Goal: Task Accomplishment & Management: Use online tool/utility

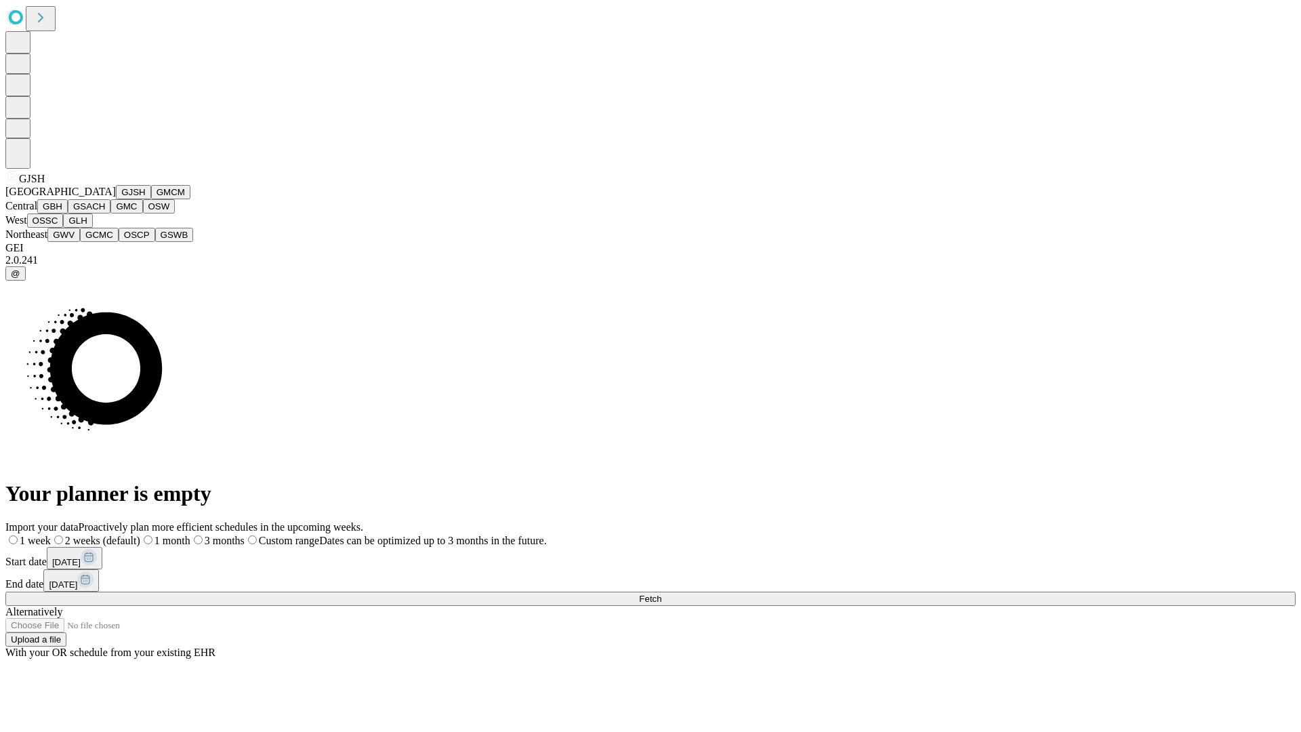
click at [116, 199] on button "GJSH" at bounding box center [133, 192] width 35 height 14
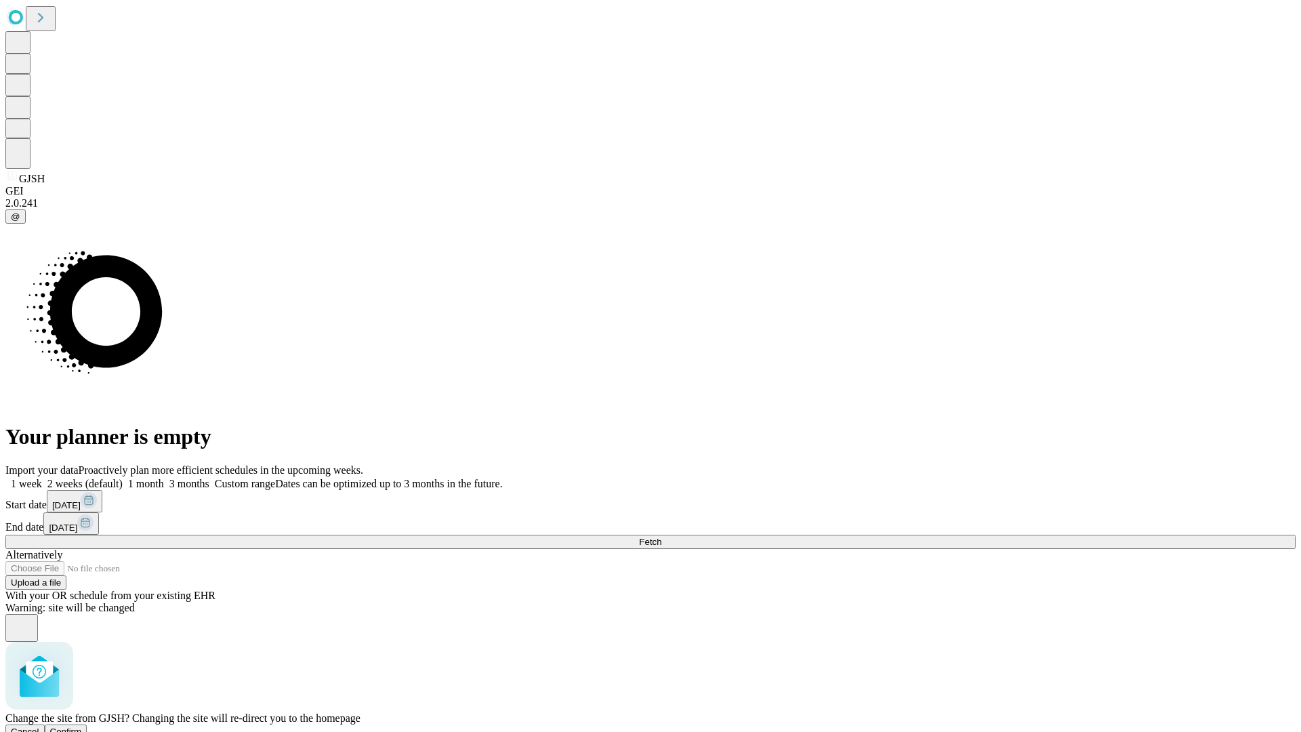
click at [82, 727] on span "Confirm" at bounding box center [66, 732] width 32 height 10
click at [123, 478] on label "2 weeks (default)" at bounding box center [82, 484] width 81 height 12
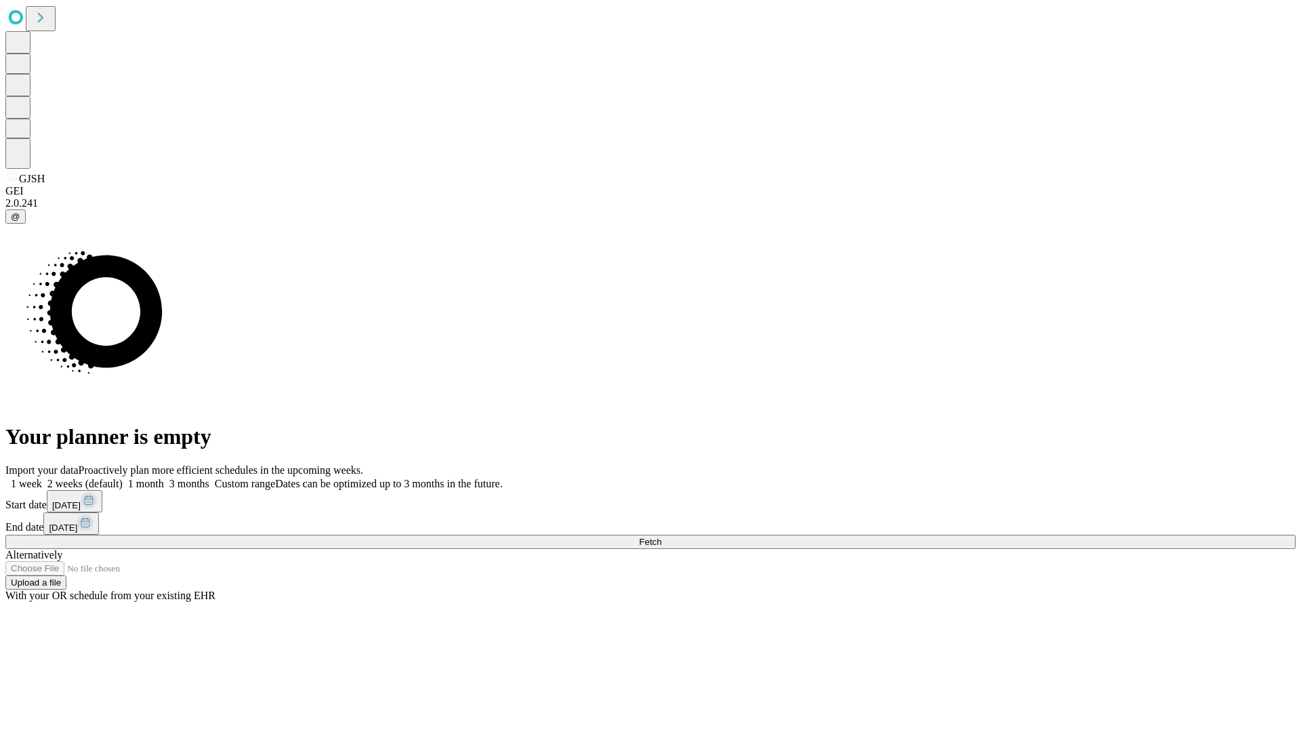
click at [661, 537] on span "Fetch" at bounding box center [650, 542] width 22 height 10
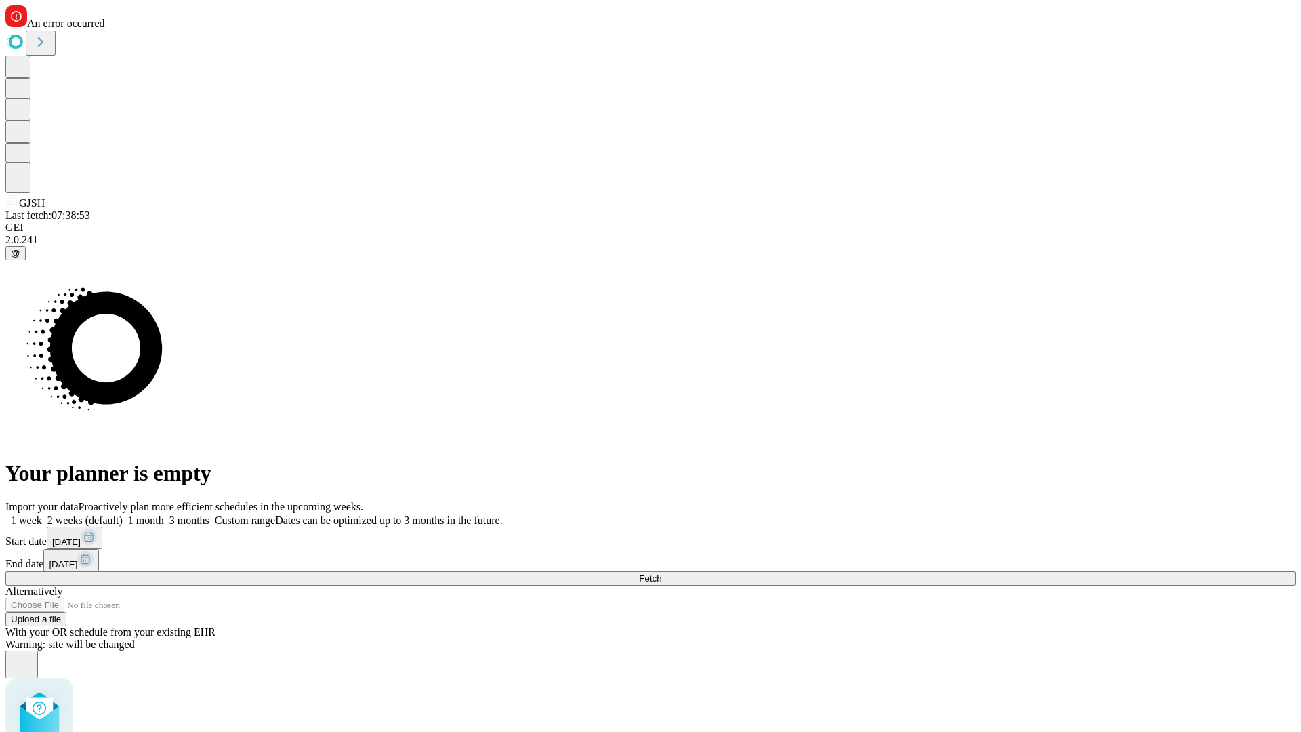
click at [123, 514] on label "2 weeks (default)" at bounding box center [82, 520] width 81 height 12
click at [661, 573] on span "Fetch" at bounding box center [650, 578] width 22 height 10
click at [123, 514] on label "2 weeks (default)" at bounding box center [82, 520] width 81 height 12
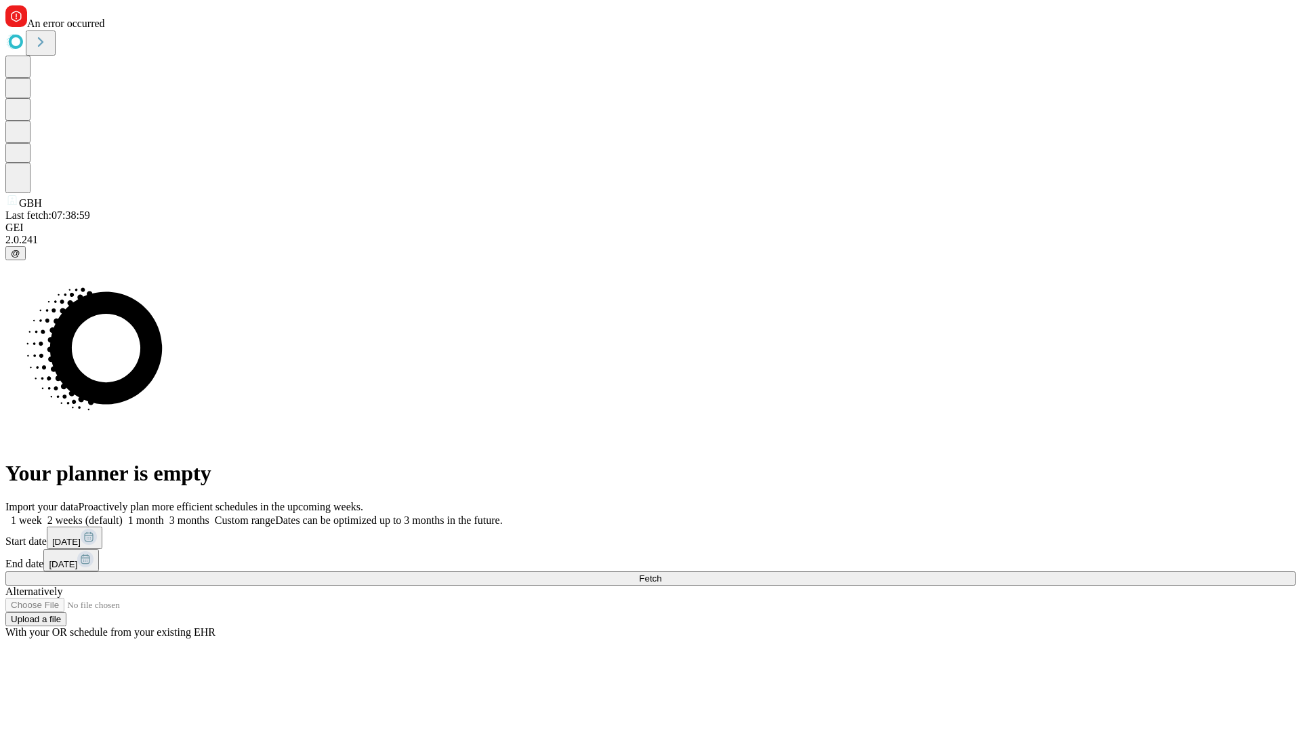
click at [661, 573] on span "Fetch" at bounding box center [650, 578] width 22 height 10
click at [123, 514] on label "2 weeks (default)" at bounding box center [82, 520] width 81 height 12
click at [661, 573] on span "Fetch" at bounding box center [650, 578] width 22 height 10
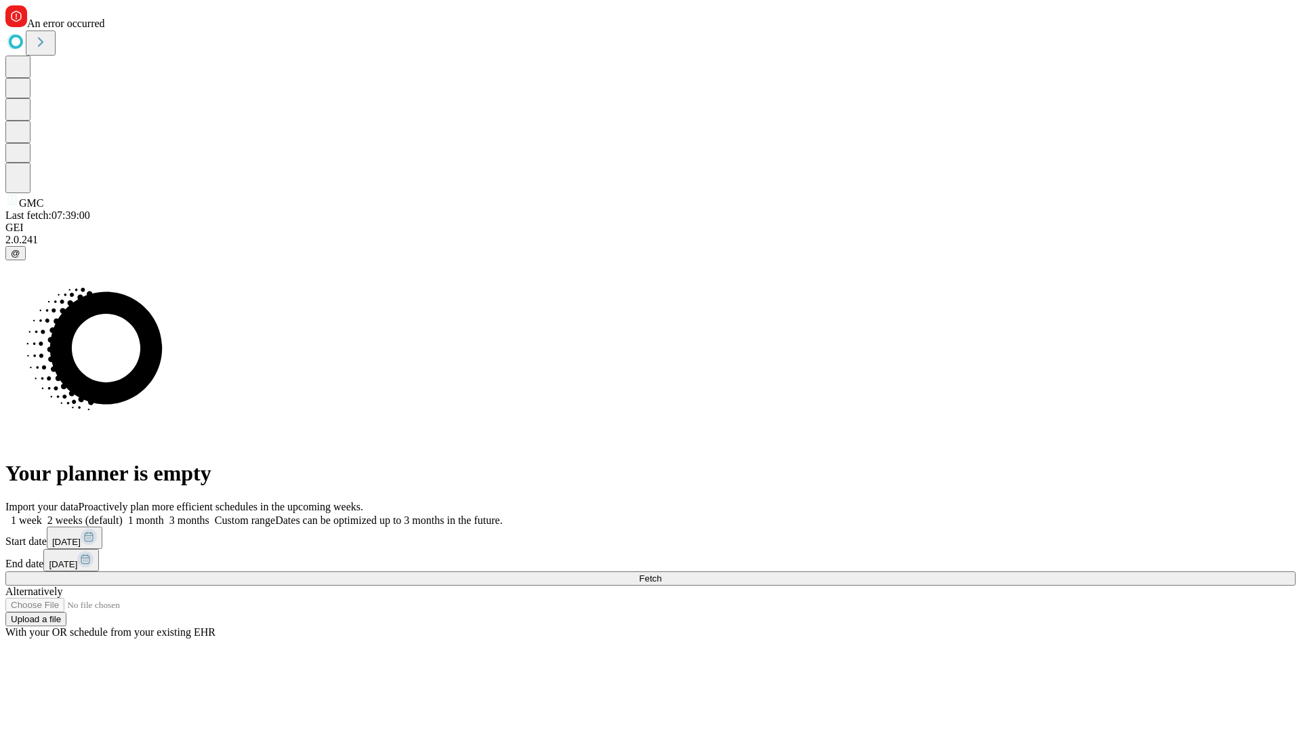
click at [123, 514] on label "2 weeks (default)" at bounding box center [82, 520] width 81 height 12
click at [661, 573] on span "Fetch" at bounding box center [650, 578] width 22 height 10
click at [123, 514] on label "2 weeks (default)" at bounding box center [82, 520] width 81 height 12
click at [661, 573] on span "Fetch" at bounding box center [650, 578] width 22 height 10
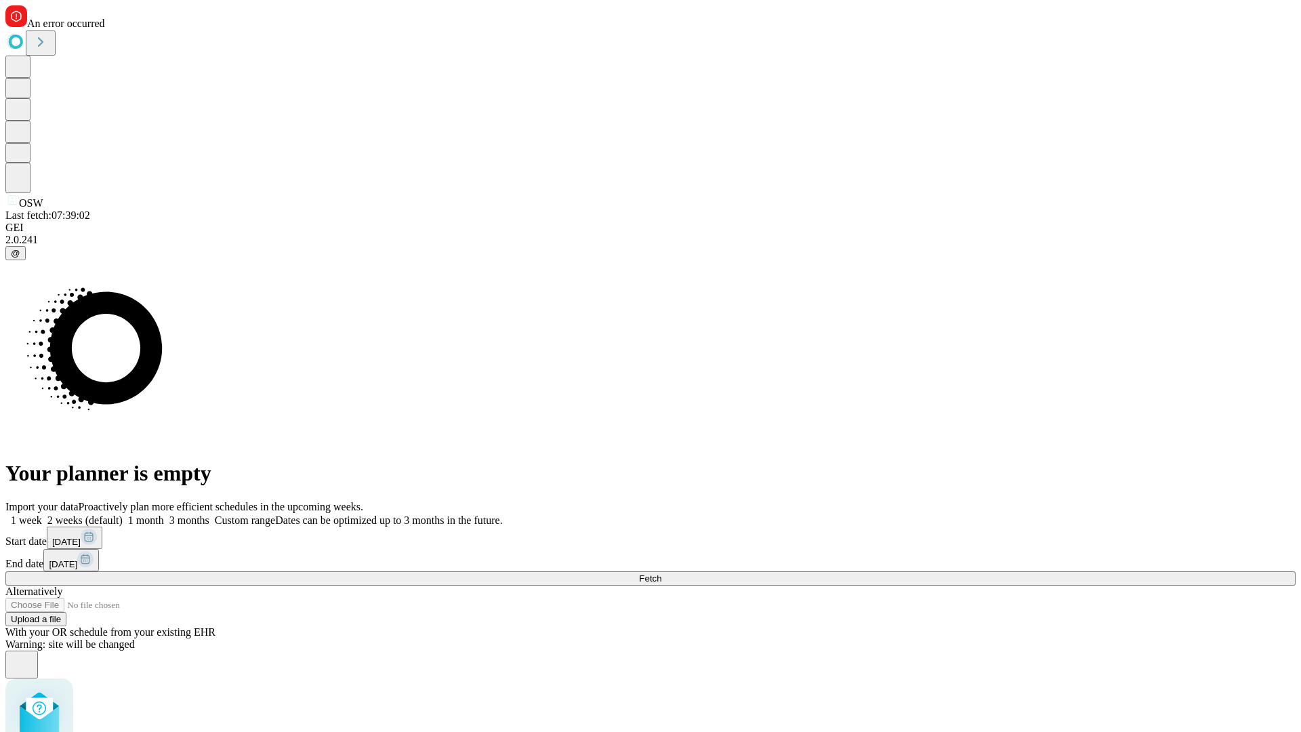
click at [123, 514] on label "2 weeks (default)" at bounding box center [82, 520] width 81 height 12
click at [661, 573] on span "Fetch" at bounding box center [650, 578] width 22 height 10
click at [123, 514] on label "2 weeks (default)" at bounding box center [82, 520] width 81 height 12
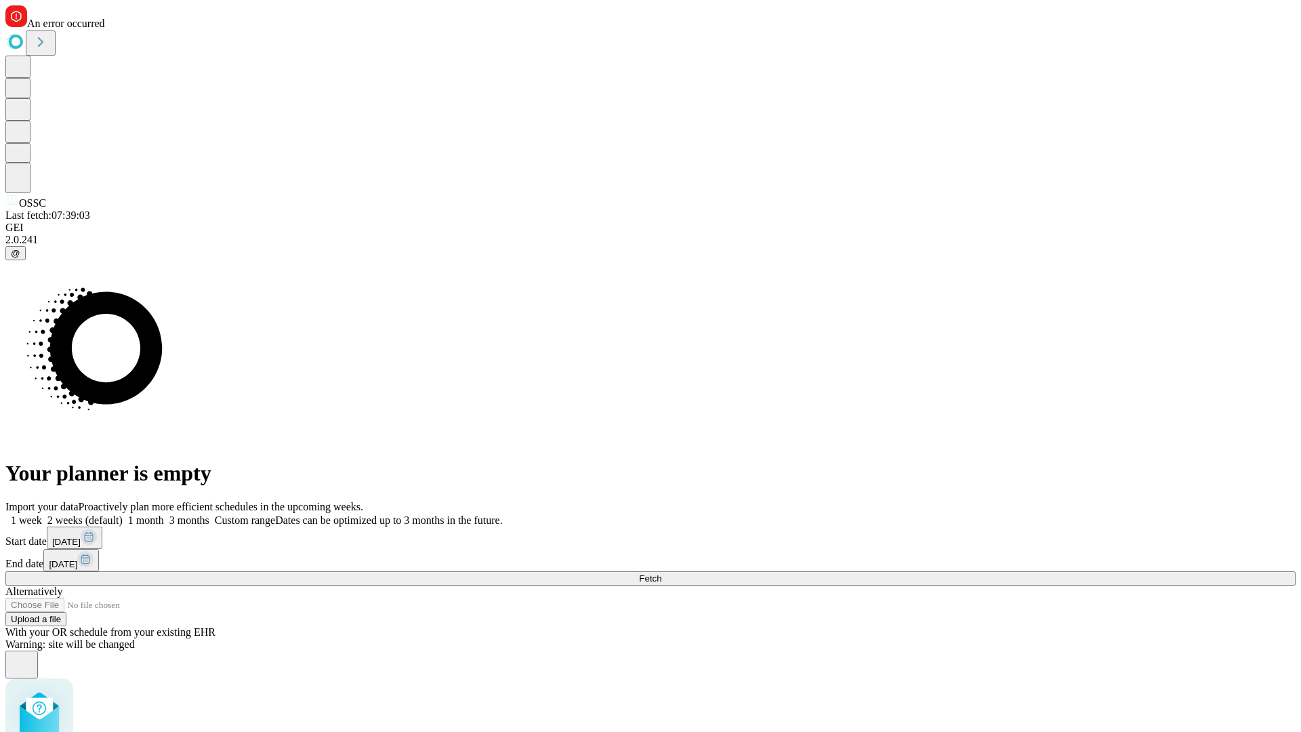
click at [661, 573] on span "Fetch" at bounding box center [650, 578] width 22 height 10
click at [123, 514] on label "2 weeks (default)" at bounding box center [82, 520] width 81 height 12
click at [661, 573] on span "Fetch" at bounding box center [650, 578] width 22 height 10
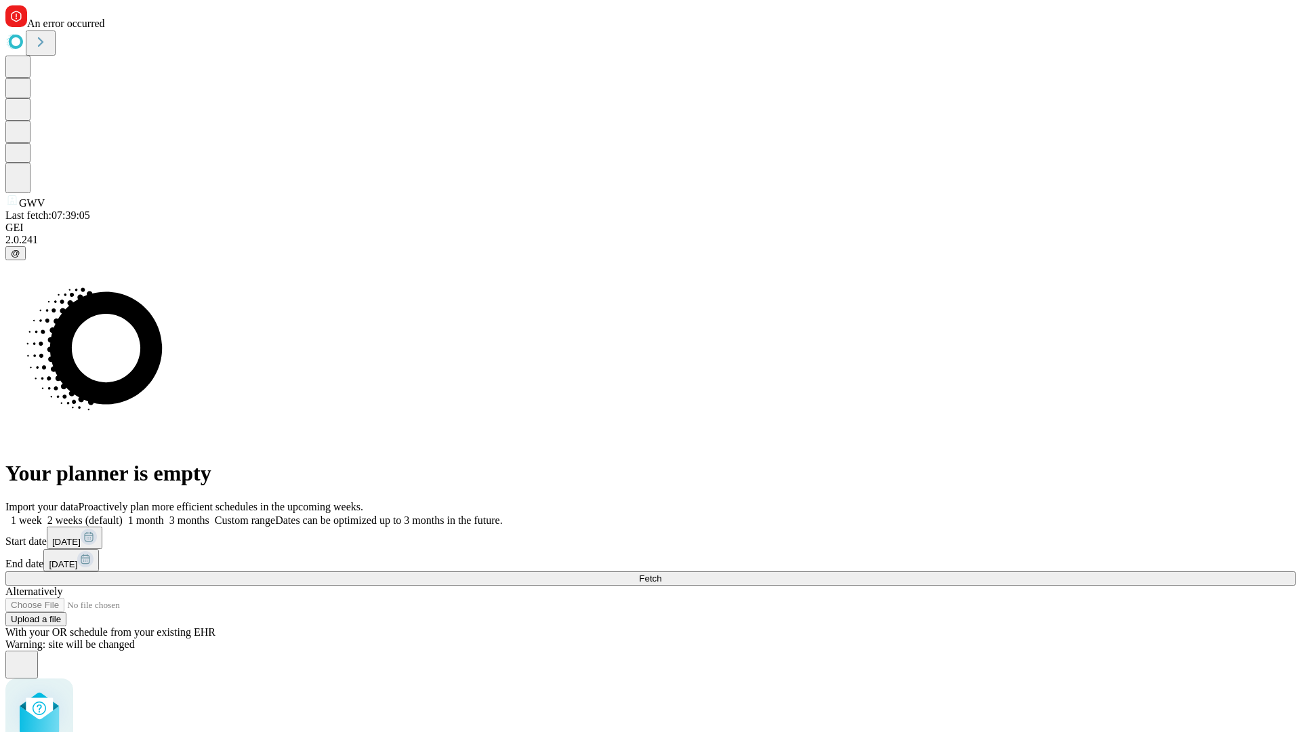
click at [123, 514] on label "2 weeks (default)" at bounding box center [82, 520] width 81 height 12
click at [661, 573] on span "Fetch" at bounding box center [650, 578] width 22 height 10
click at [123, 514] on label "2 weeks (default)" at bounding box center [82, 520] width 81 height 12
click at [661, 573] on span "Fetch" at bounding box center [650, 578] width 22 height 10
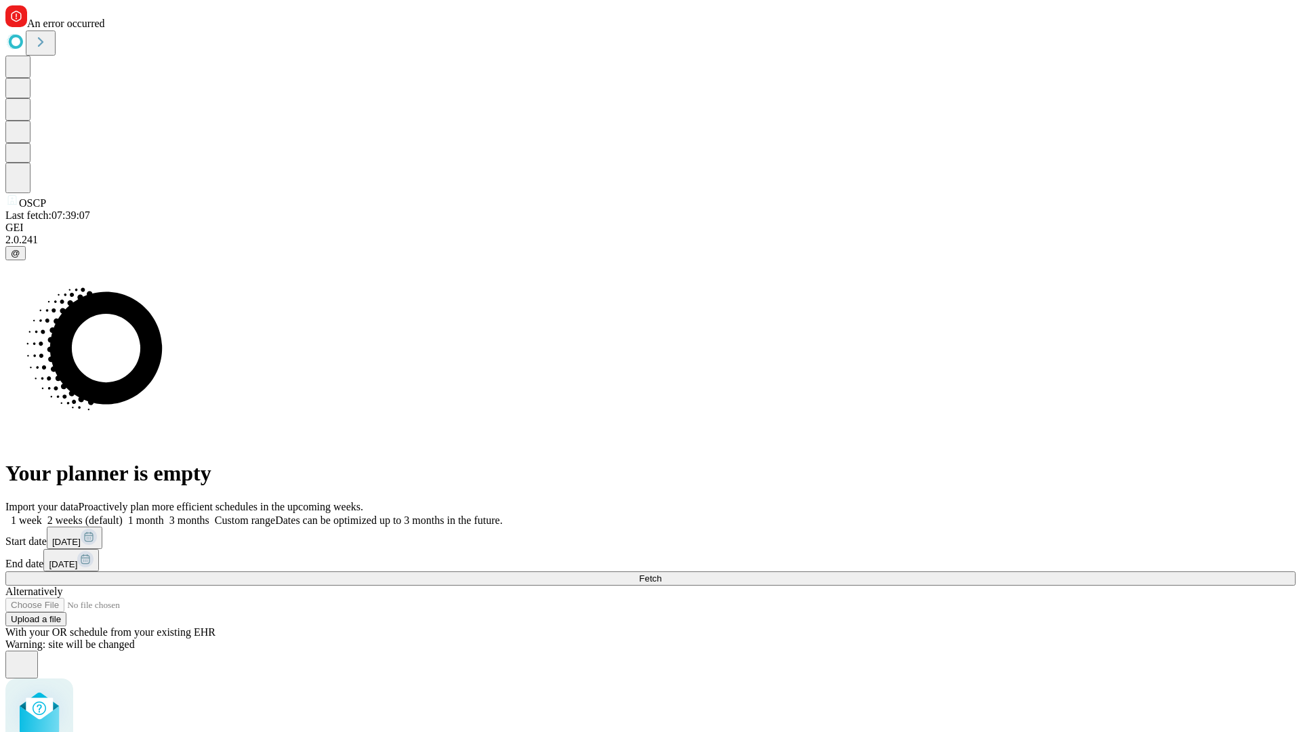
click at [123, 514] on label "2 weeks (default)" at bounding box center [82, 520] width 81 height 12
click at [661, 573] on span "Fetch" at bounding box center [650, 578] width 22 height 10
